Goal: Task Accomplishment & Management: Manage account settings

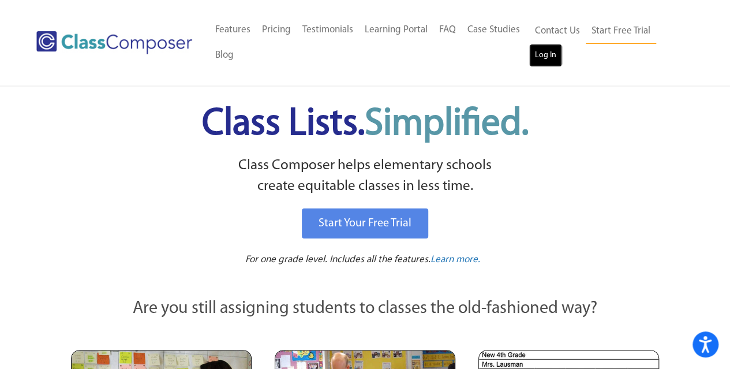
click at [540, 56] on link "Log In" at bounding box center [545, 55] width 33 height 23
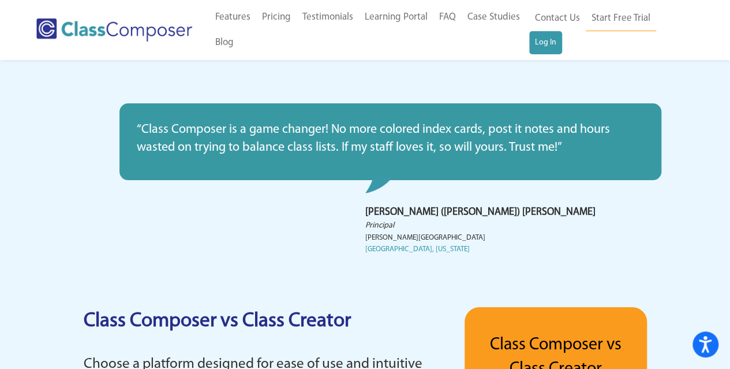
scroll to position [2179, 0]
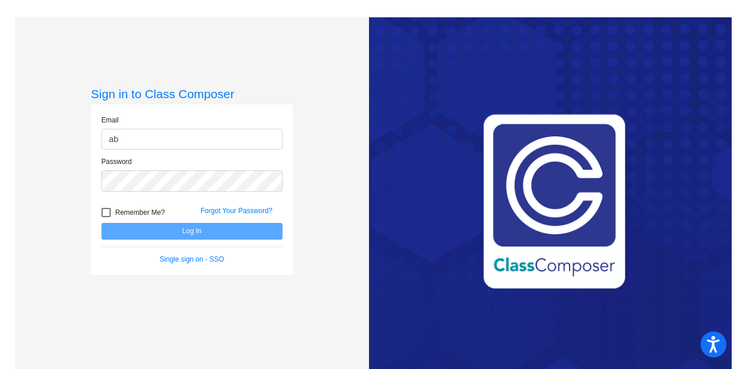
type input "abarbato@lcusd.net"
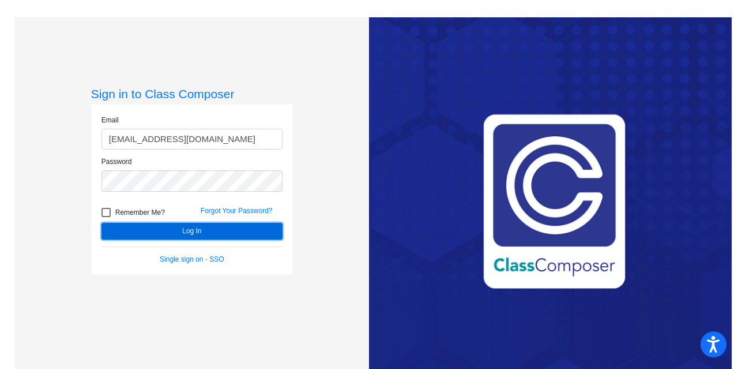
click at [160, 229] on button "Log In" at bounding box center [192, 231] width 181 height 17
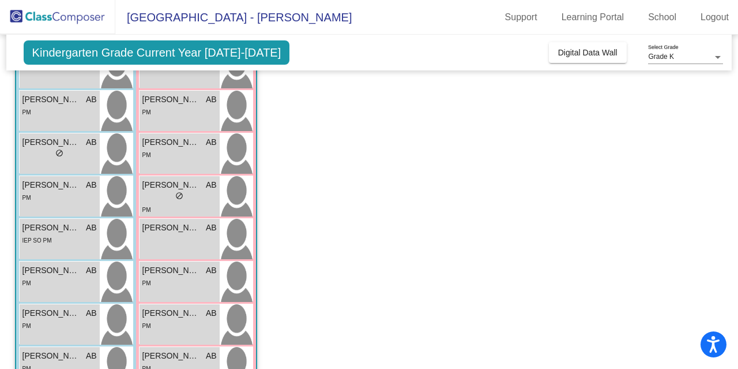
scroll to position [138, 0]
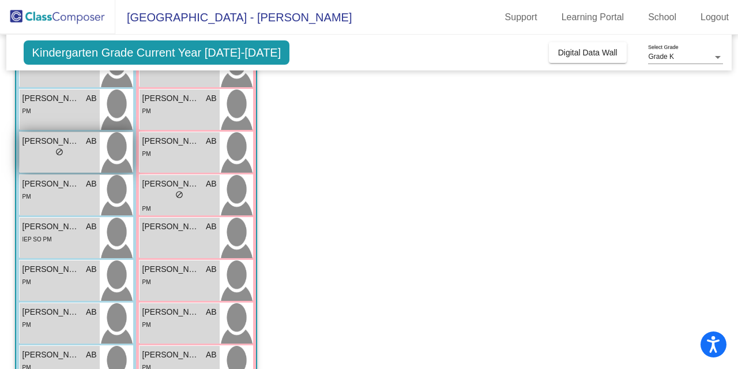
click at [57, 151] on span "do_not_disturb_alt" at bounding box center [59, 152] width 8 height 8
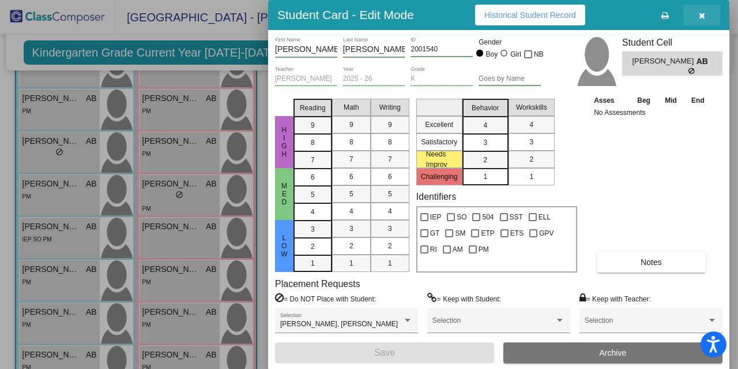
click at [696, 19] on button "button" at bounding box center [702, 15] width 37 height 21
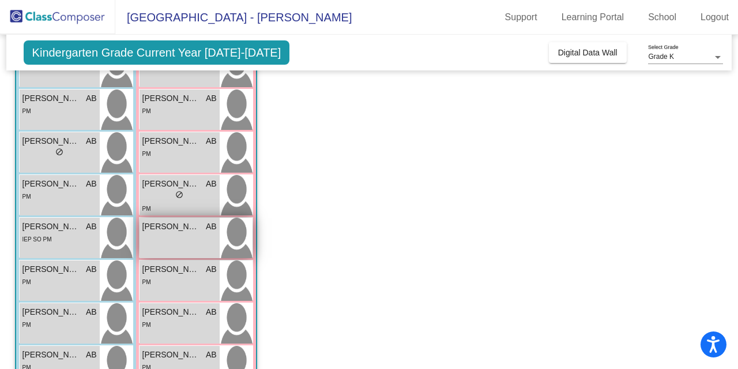
click at [180, 251] on div "Lily Hacopian AB lock do_not_disturb_alt" at bounding box center [180, 237] width 80 height 40
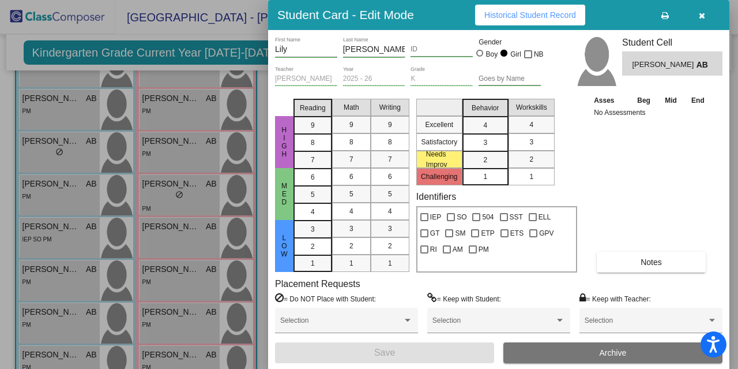
click at [703, 16] on icon "button" at bounding box center [702, 16] width 6 height 8
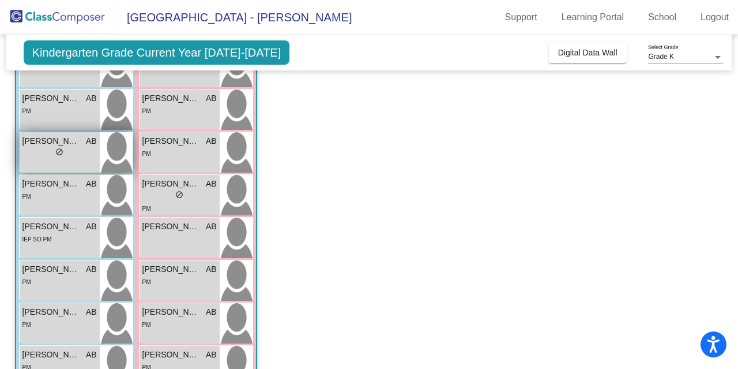
click at [67, 158] on div "lock do_not_disturb_alt" at bounding box center [59, 153] width 74 height 12
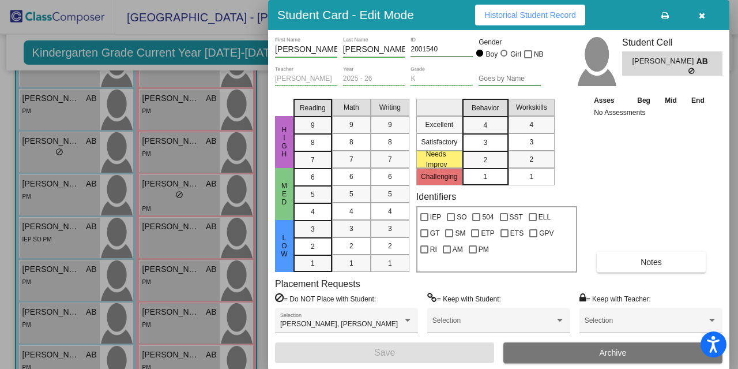
click at [703, 16] on icon "button" at bounding box center [702, 16] width 6 height 8
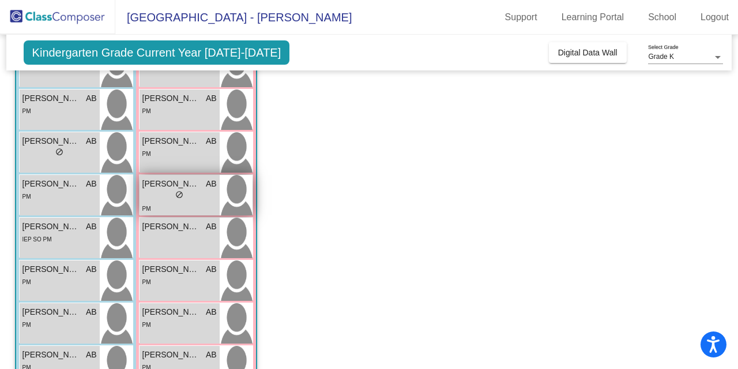
click at [165, 198] on div "lock do_not_disturb_alt" at bounding box center [179, 196] width 74 height 12
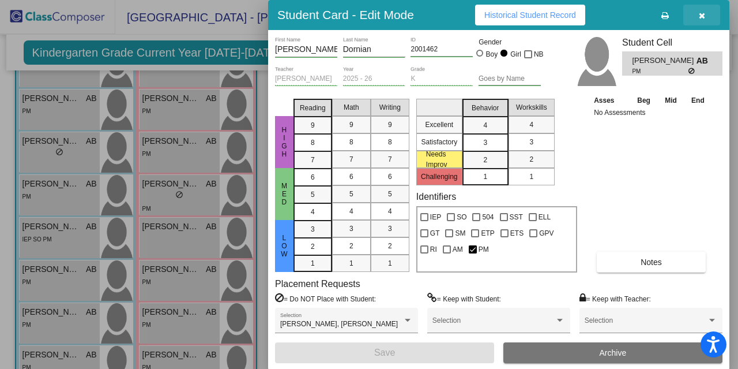
click at [703, 12] on icon "button" at bounding box center [702, 16] width 6 height 8
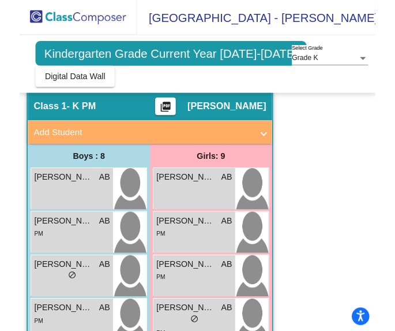
scroll to position [62, 0]
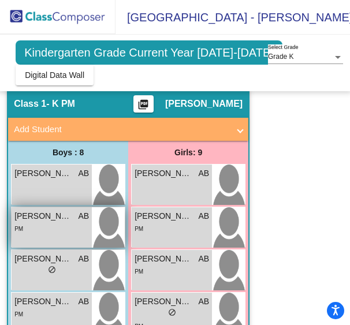
click at [36, 220] on span "Bennett Ohanian" at bounding box center [43, 216] width 58 height 12
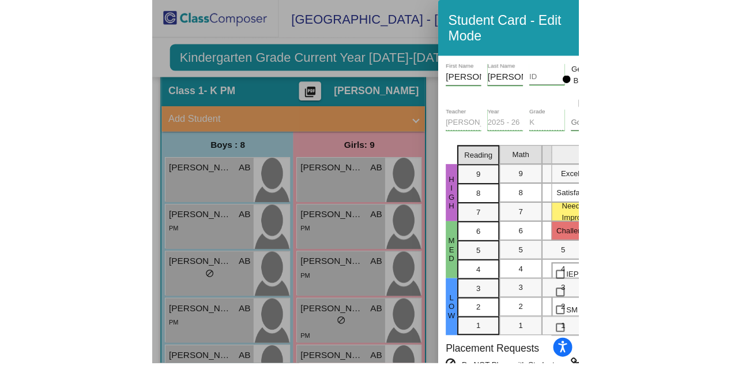
scroll to position [42, 0]
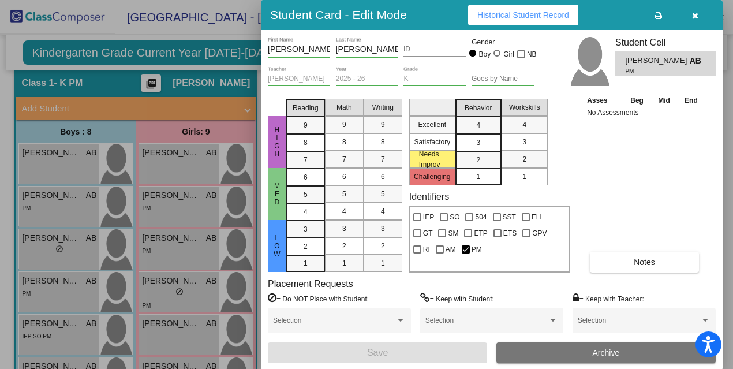
click at [693, 10] on span "button" at bounding box center [695, 14] width 6 height 9
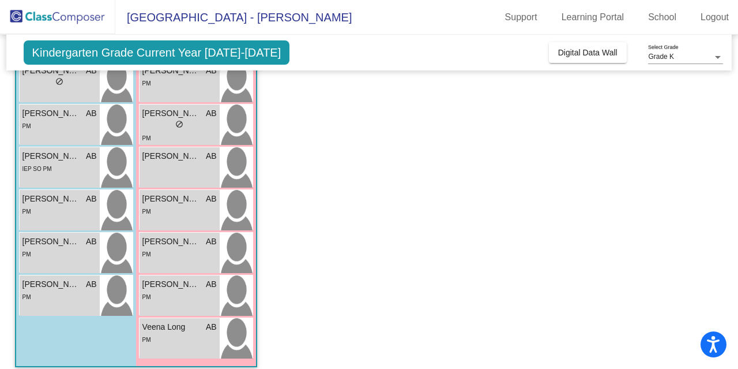
scroll to position [107, 0]
